Goal: Browse casually: Explore the website without a specific task or goal

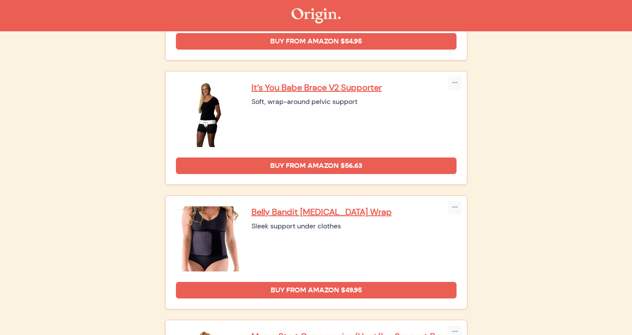
scroll to position [439, 0]
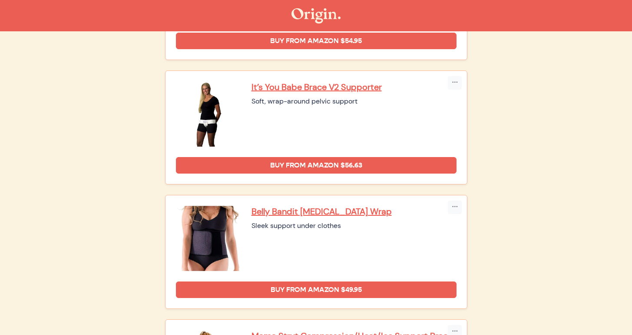
click at [198, 115] on img at bounding box center [208, 113] width 65 height 65
click at [203, 116] on img at bounding box center [208, 113] width 65 height 65
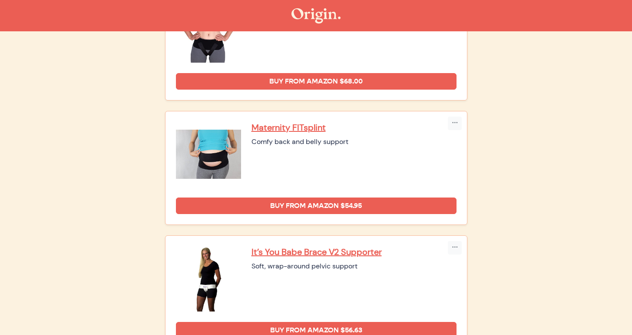
scroll to position [0, 0]
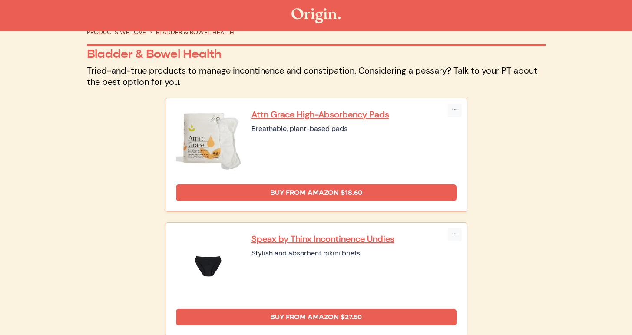
scroll to position [32, 0]
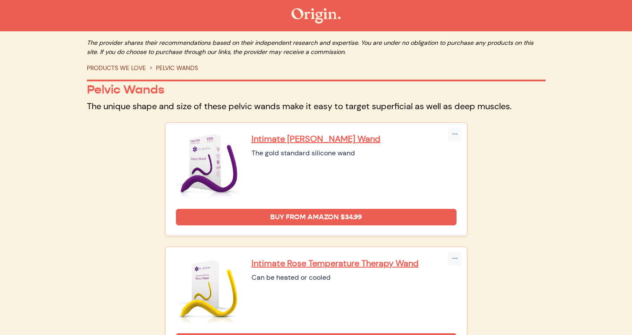
scroll to position [13, 0]
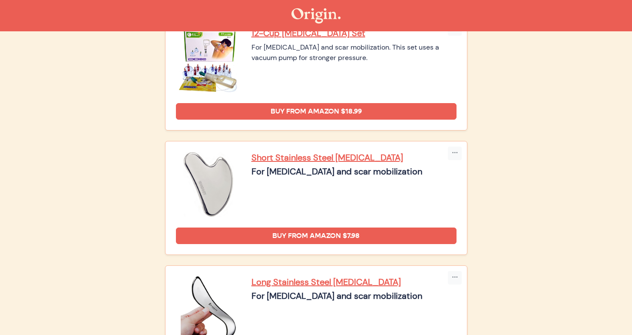
scroll to position [1237, 0]
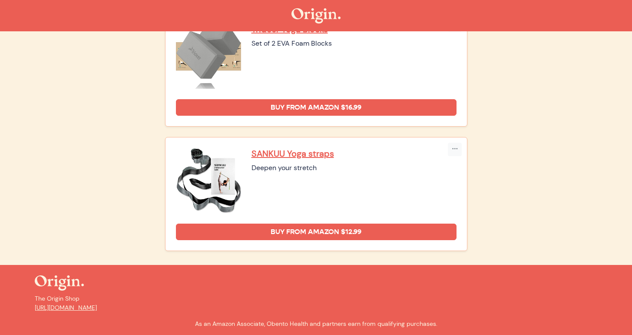
scroll to position [748, 0]
